Goal: Check status: Check status

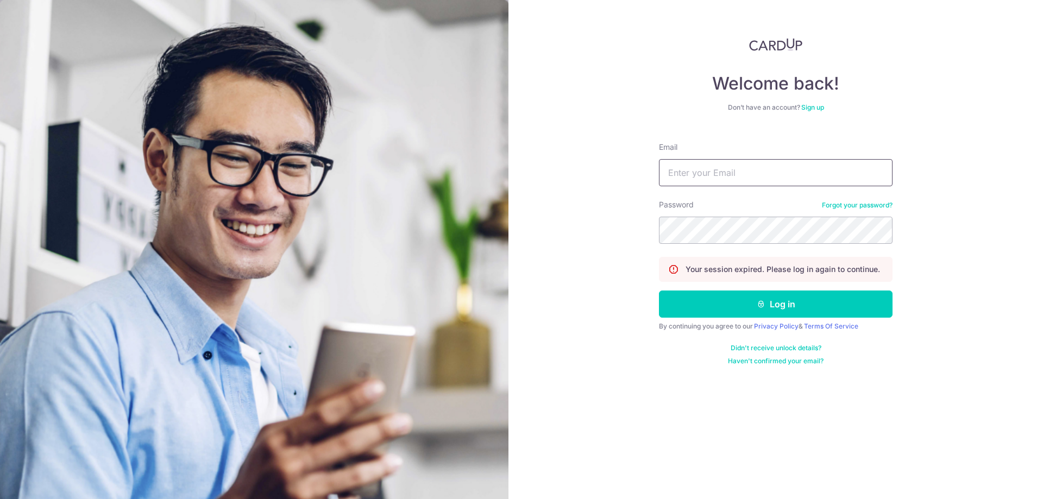
type input "[PERSON_NAME][EMAIL_ADDRESS][PERSON_NAME][DOMAIN_NAME]"
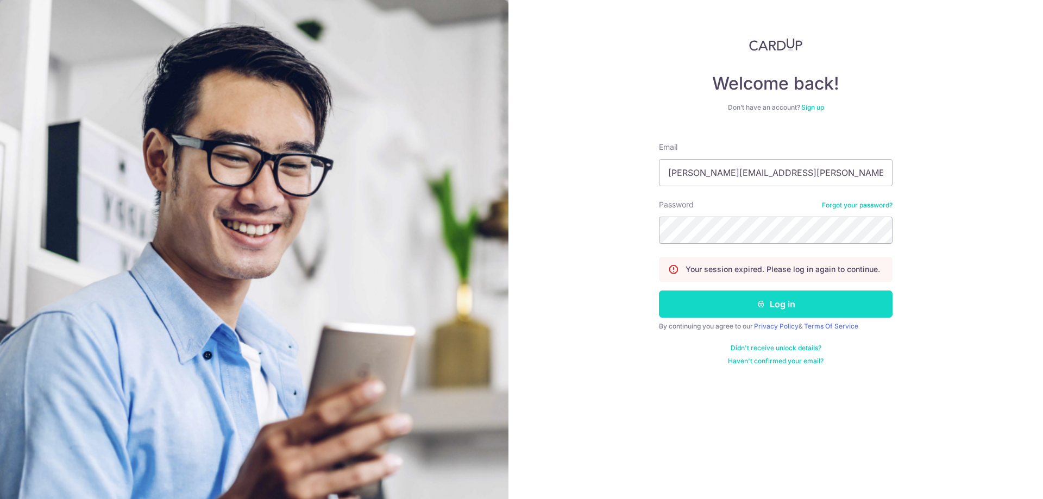
click at [773, 307] on button "Log in" at bounding box center [776, 304] width 234 height 27
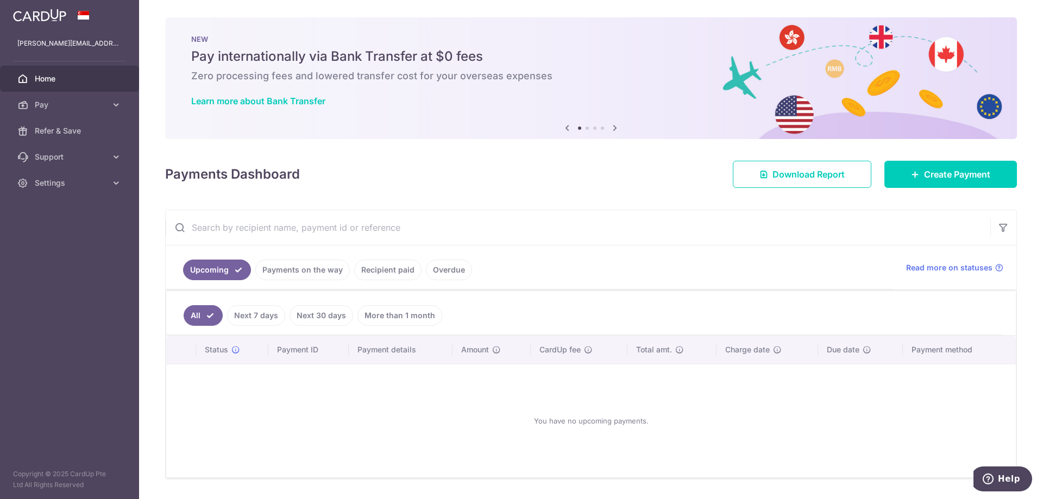
click at [392, 263] on link "Recipient paid" at bounding box center [387, 270] width 67 height 21
click at [384, 270] on link "Recipient paid" at bounding box center [387, 270] width 67 height 21
